Goal: Transaction & Acquisition: Download file/media

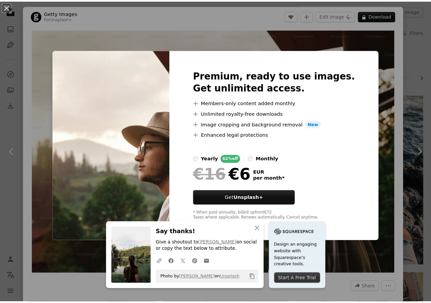
scroll to position [913, 0]
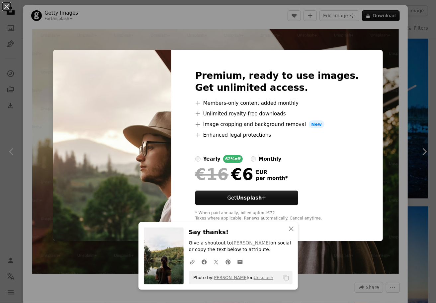
click at [371, 86] on div "An X shape Premium, ready to use images. Get unlimited access. A plus sign Memb…" at bounding box center [218, 151] width 436 height 303
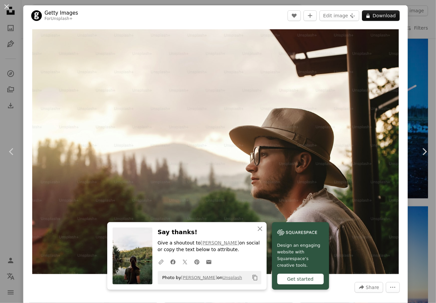
click at [403, 80] on div "An X shape Chevron left Chevron right Getty Images For Unsplash+ A heart A plus…" at bounding box center [218, 151] width 436 height 303
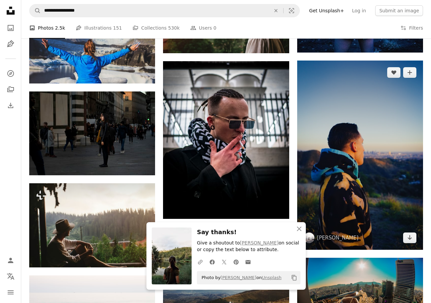
scroll to position [1146, 0]
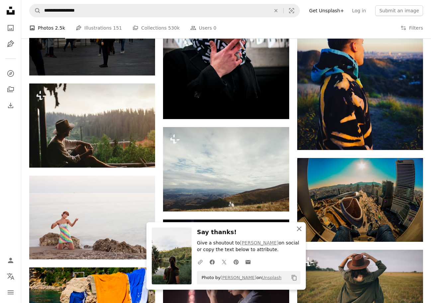
click at [298, 228] on icon "An X shape" at bounding box center [299, 228] width 8 height 8
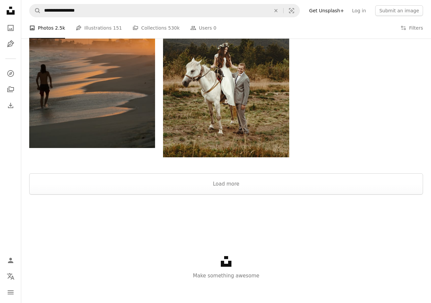
scroll to position [1794, 0]
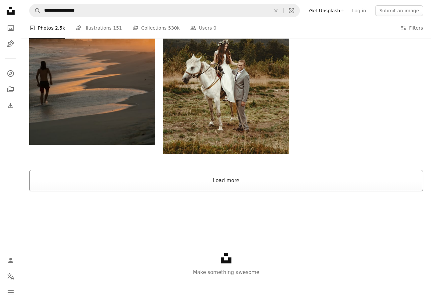
click at [271, 186] on button "Load more" at bounding box center [226, 180] width 394 height 21
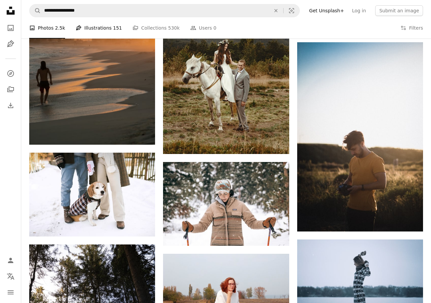
click at [99, 31] on link "Pen Tool Illustrations 151" at bounding box center [99, 27] width 46 height 21
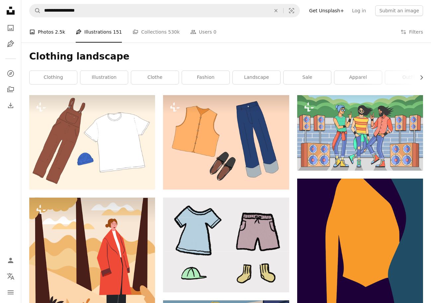
click at [49, 31] on link "A photo Photos 2.5k" at bounding box center [47, 31] width 36 height 21
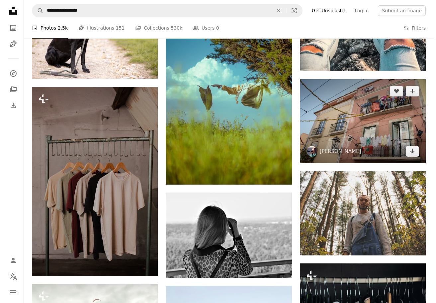
scroll to position [133, 0]
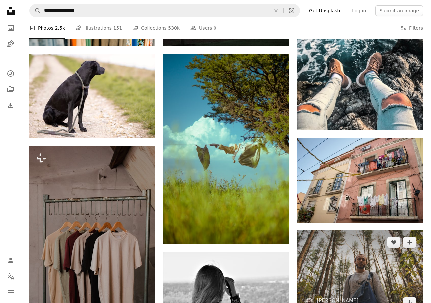
click at [335, 249] on img at bounding box center [360, 272] width 126 height 84
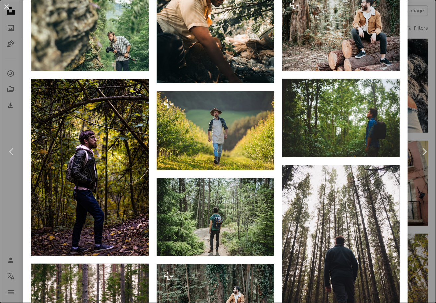
scroll to position [299, 0]
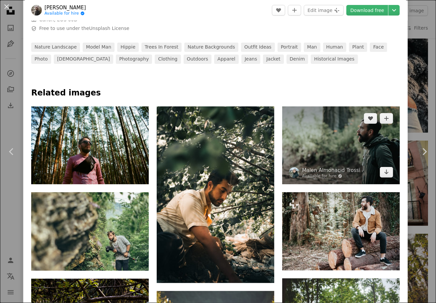
click at [346, 142] on img at bounding box center [341, 145] width 118 height 78
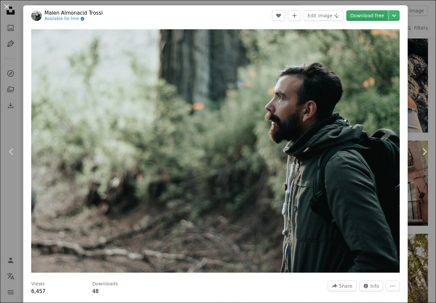
click at [354, 15] on link "Download free" at bounding box center [367, 15] width 42 height 11
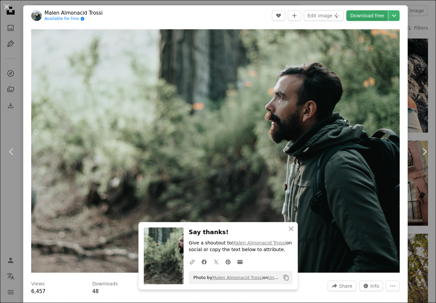
click at [354, 15] on link "Download free" at bounding box center [367, 15] width 42 height 11
click at [359, 15] on link "Download free" at bounding box center [367, 15] width 42 height 11
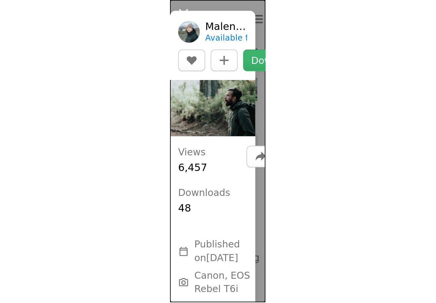
scroll to position [2794, 0]
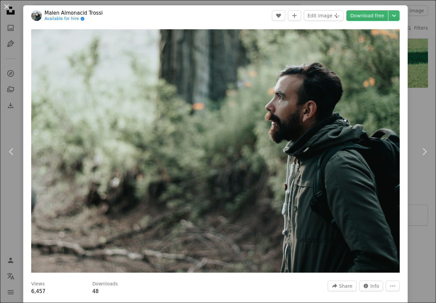
click at [424, 6] on div "An X shape Chevron left Chevron right [PERSON_NAME] [PERSON_NAME] Available for…" at bounding box center [218, 151] width 436 height 303
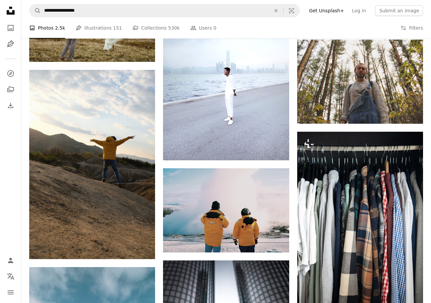
scroll to position [664, 0]
